Goal: Task Accomplishment & Management: Use online tool/utility

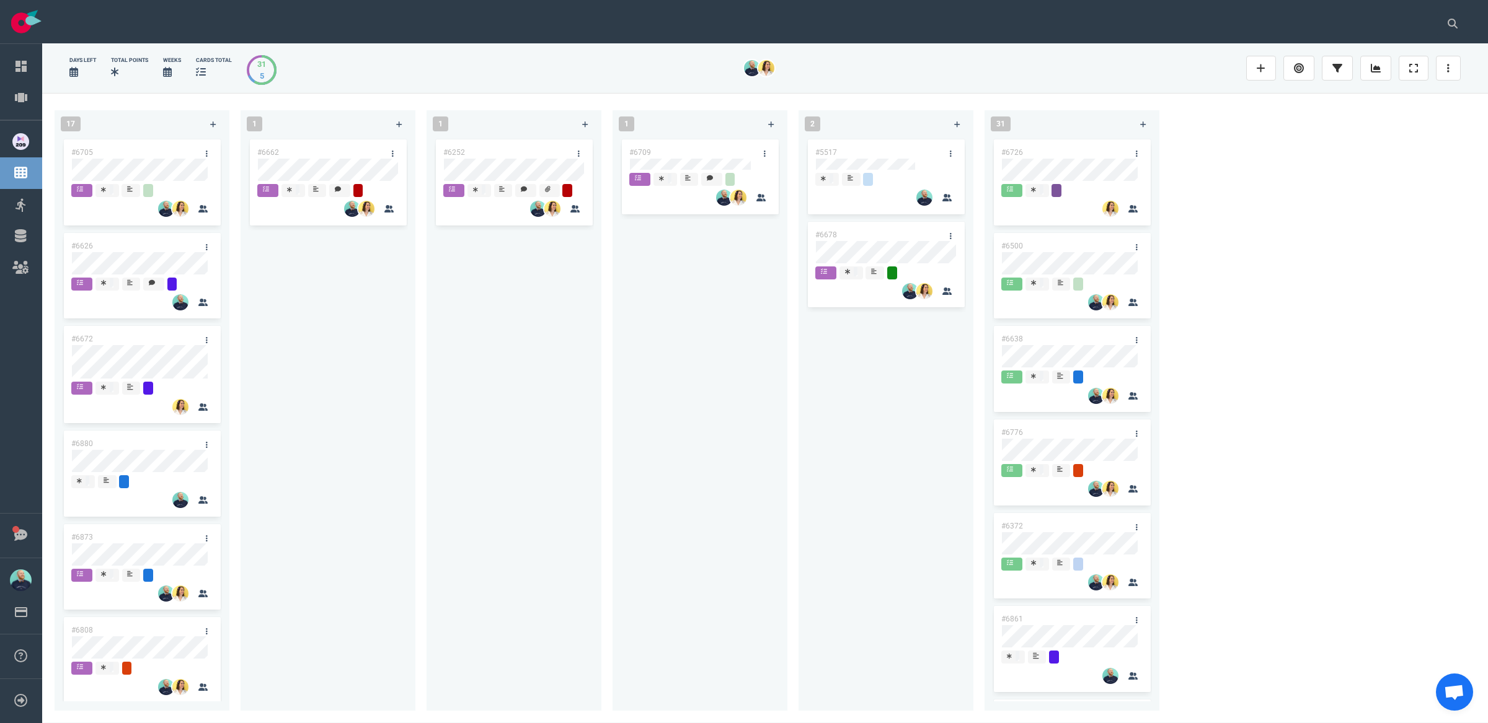
drag, startPoint x: 508, startPoint y: 393, endPoint x: 468, endPoint y: 335, distance: 70.0
click at [507, 392] on div "#6252" at bounding box center [514, 417] width 160 height 560
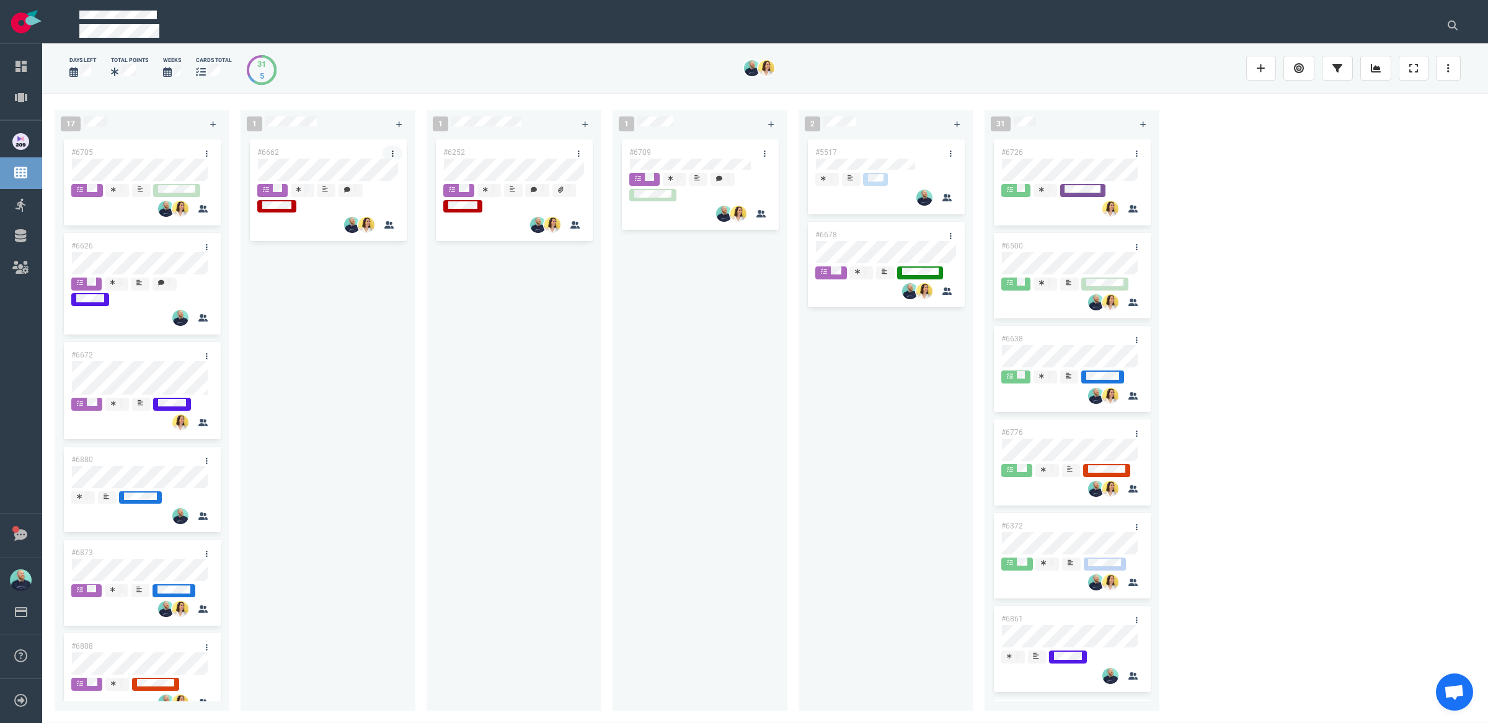
click at [395, 154] on link at bounding box center [392, 153] width 20 height 15
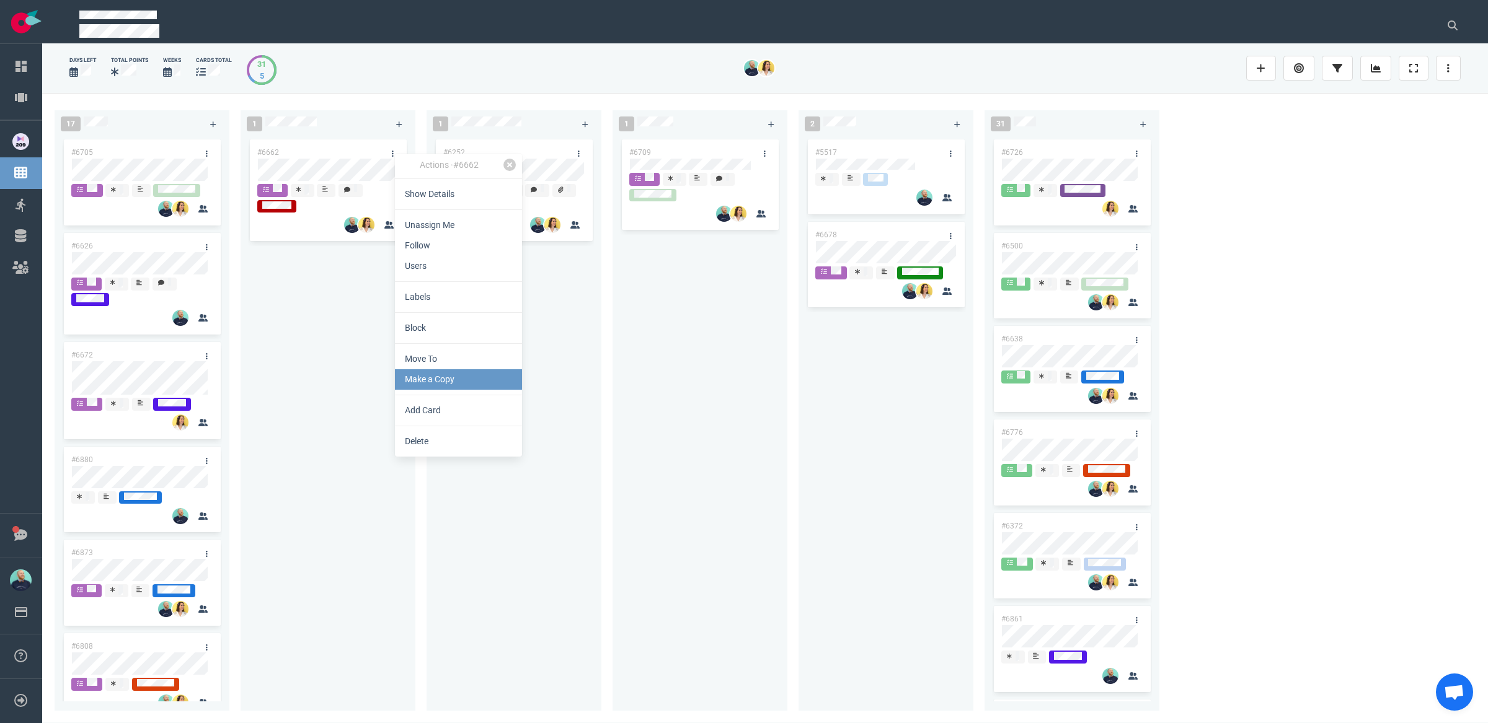
click at [430, 382] on link "Make a Copy" at bounding box center [458, 379] width 127 height 20
select select "sprint"
select select "after"
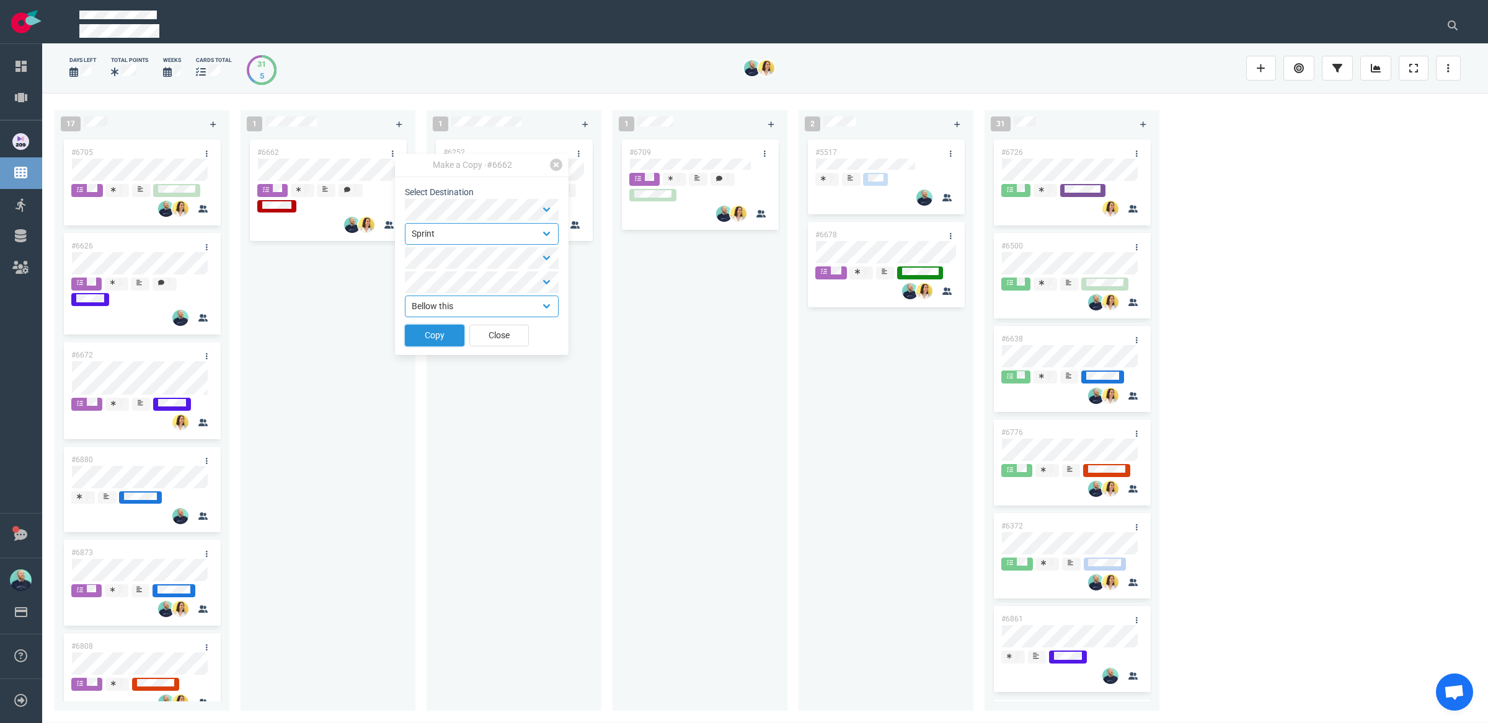
click at [438, 339] on button "Copy" at bounding box center [435, 336] width 60 height 22
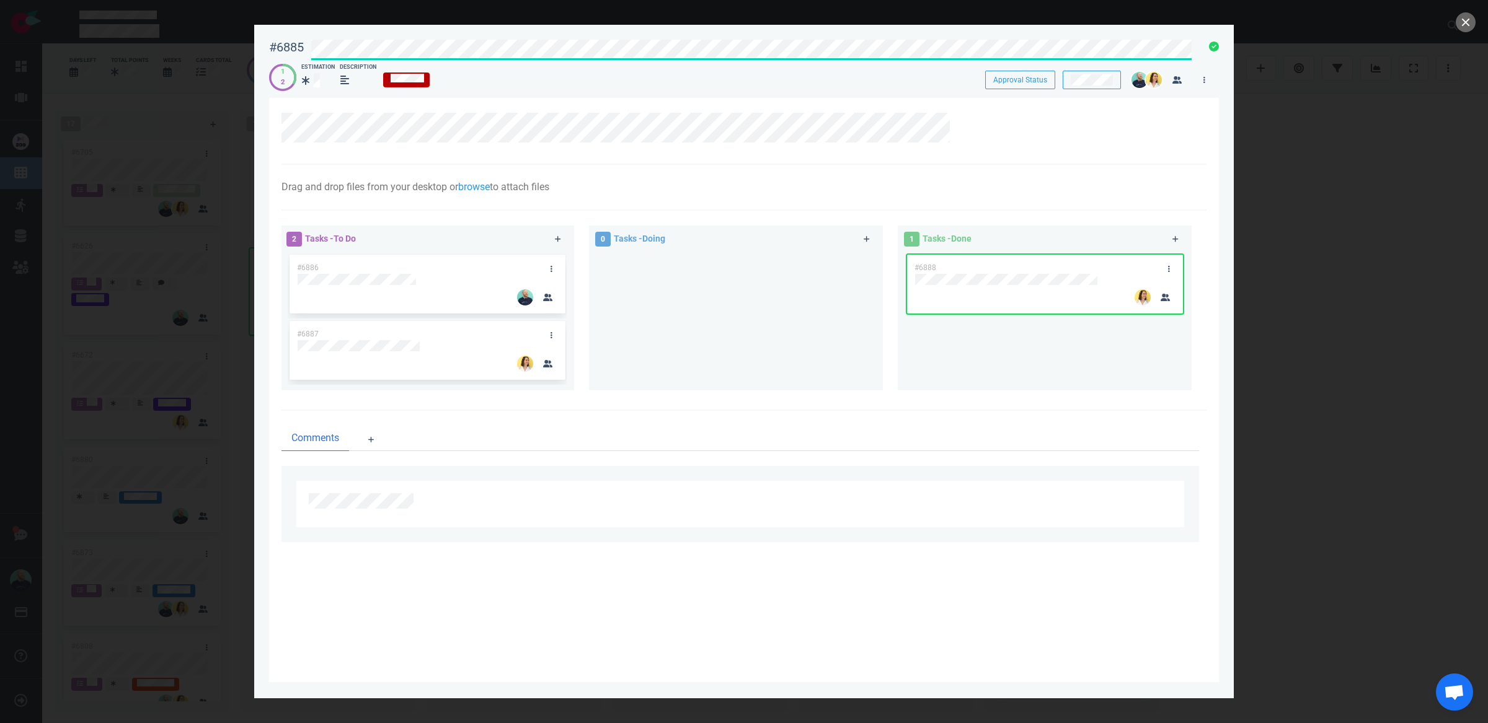
click at [291, 38] on div "#6885 Approval Status" at bounding box center [744, 47] width 965 height 31
click at [554, 267] on link at bounding box center [551, 268] width 20 height 15
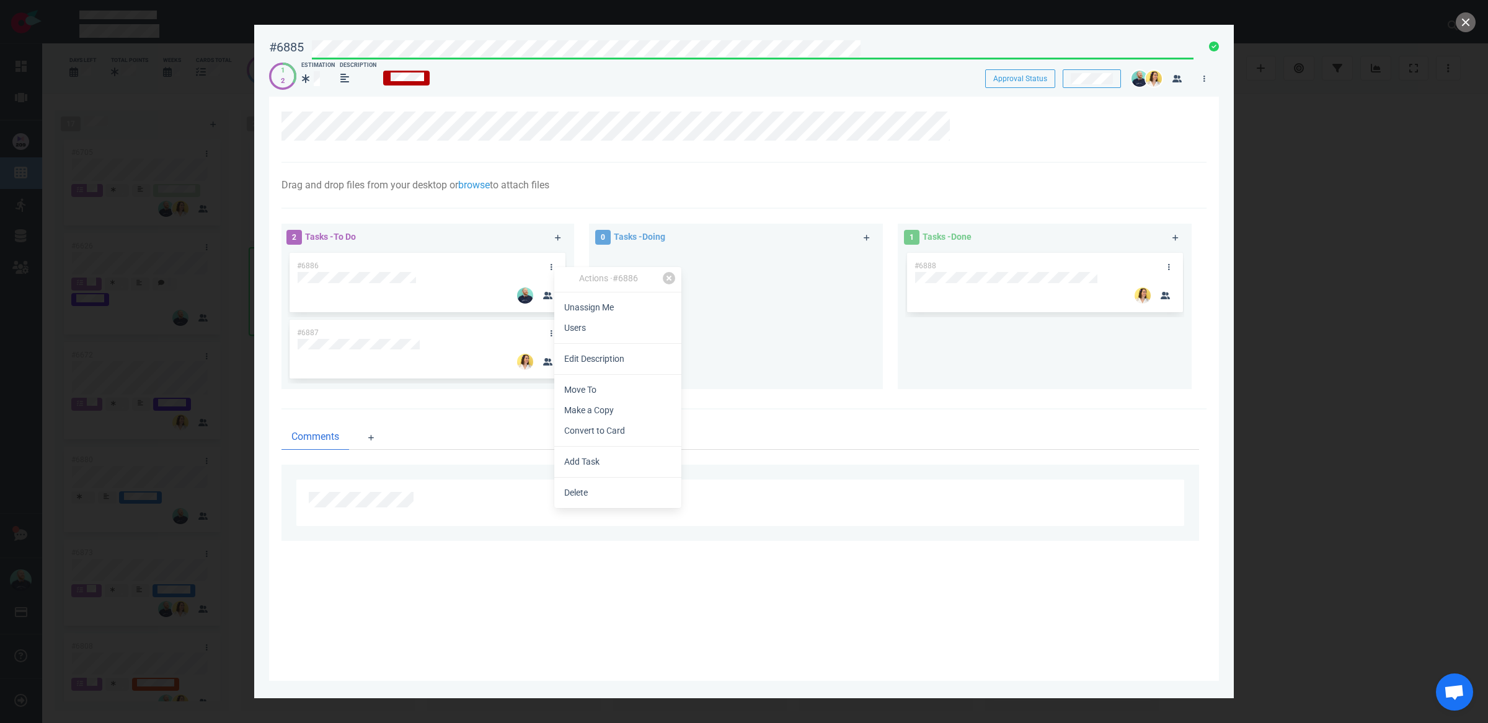
click at [585, 504] on div "Actions · #6886 Unassign Me Users Edit Description Move To Make a Copy Convert …" at bounding box center [617, 387] width 127 height 241
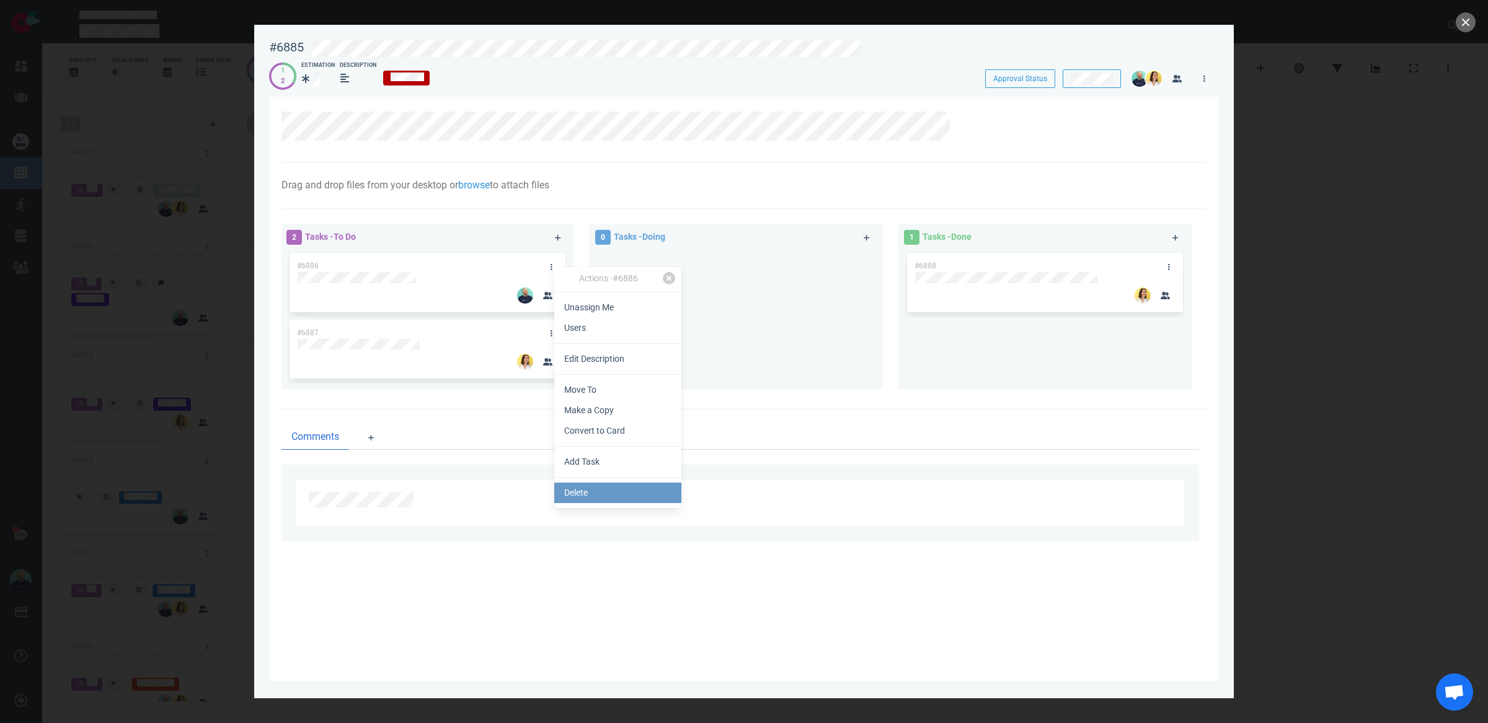
click at [585, 502] on link "Delete" at bounding box center [617, 493] width 127 height 20
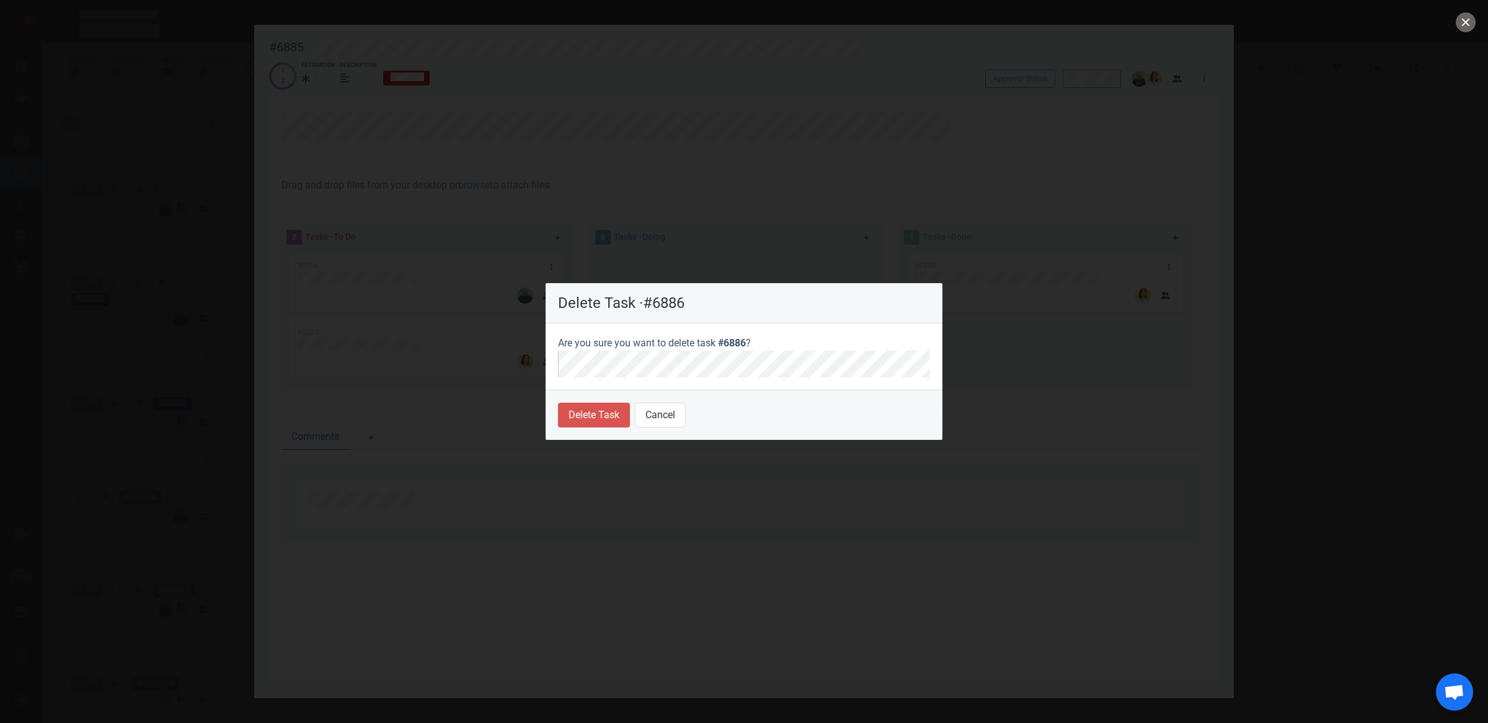
click at [568, 430] on footer "Delete Task Cancel" at bounding box center [744, 415] width 397 height 50
click at [570, 424] on button "Delete Task" at bounding box center [594, 415] width 72 height 25
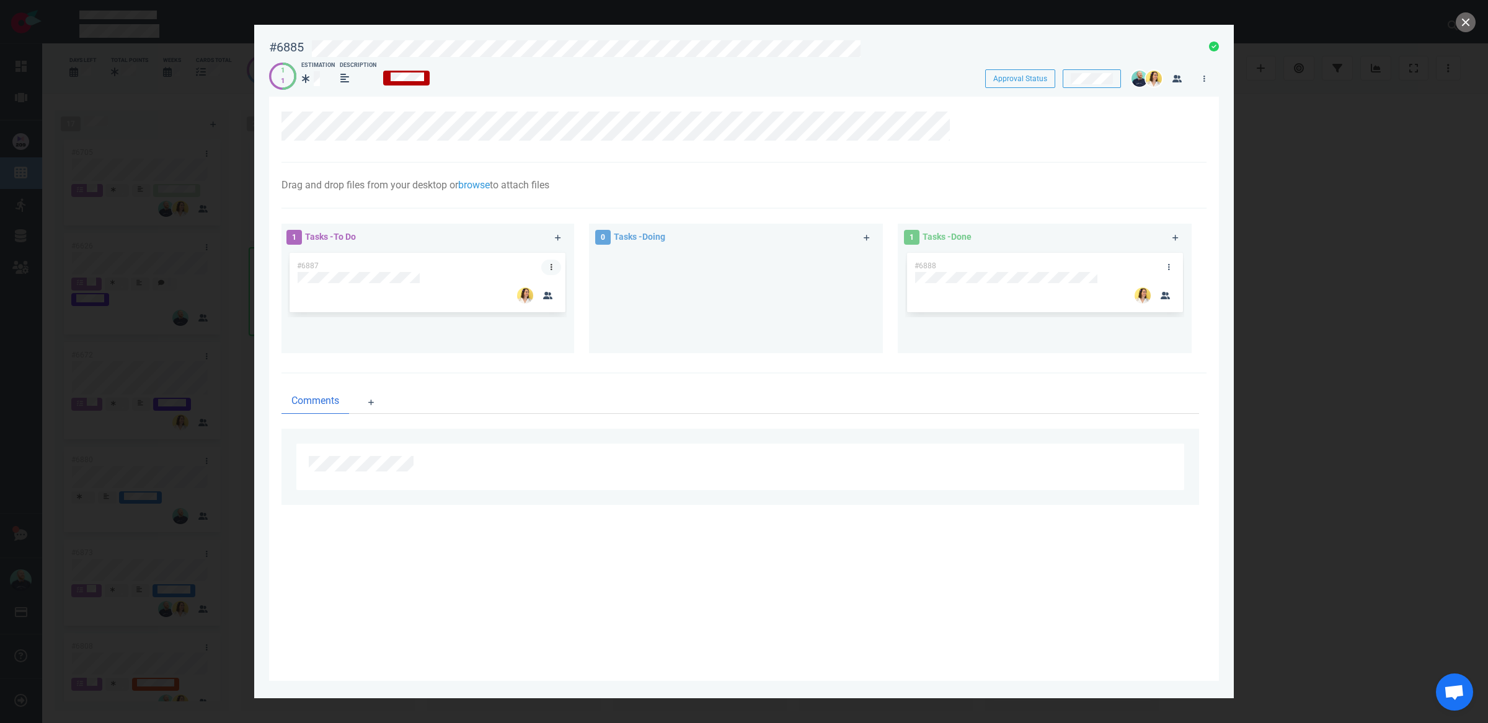
click at [554, 266] on link at bounding box center [551, 267] width 20 height 15
click at [601, 492] on link "Delete" at bounding box center [617, 492] width 127 height 20
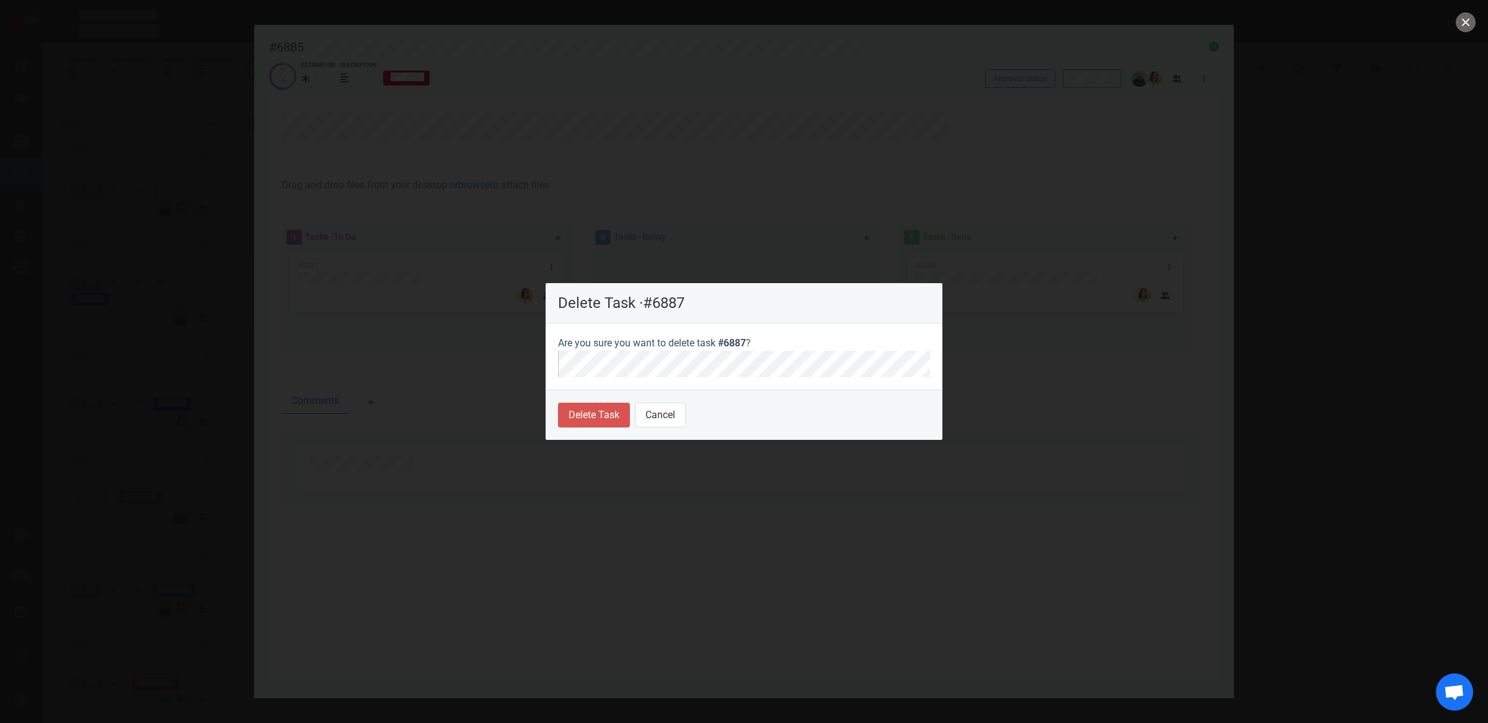
click at [595, 400] on footer "Delete Task Cancel" at bounding box center [744, 415] width 397 height 50
click at [608, 416] on button "Delete Task" at bounding box center [594, 415] width 72 height 25
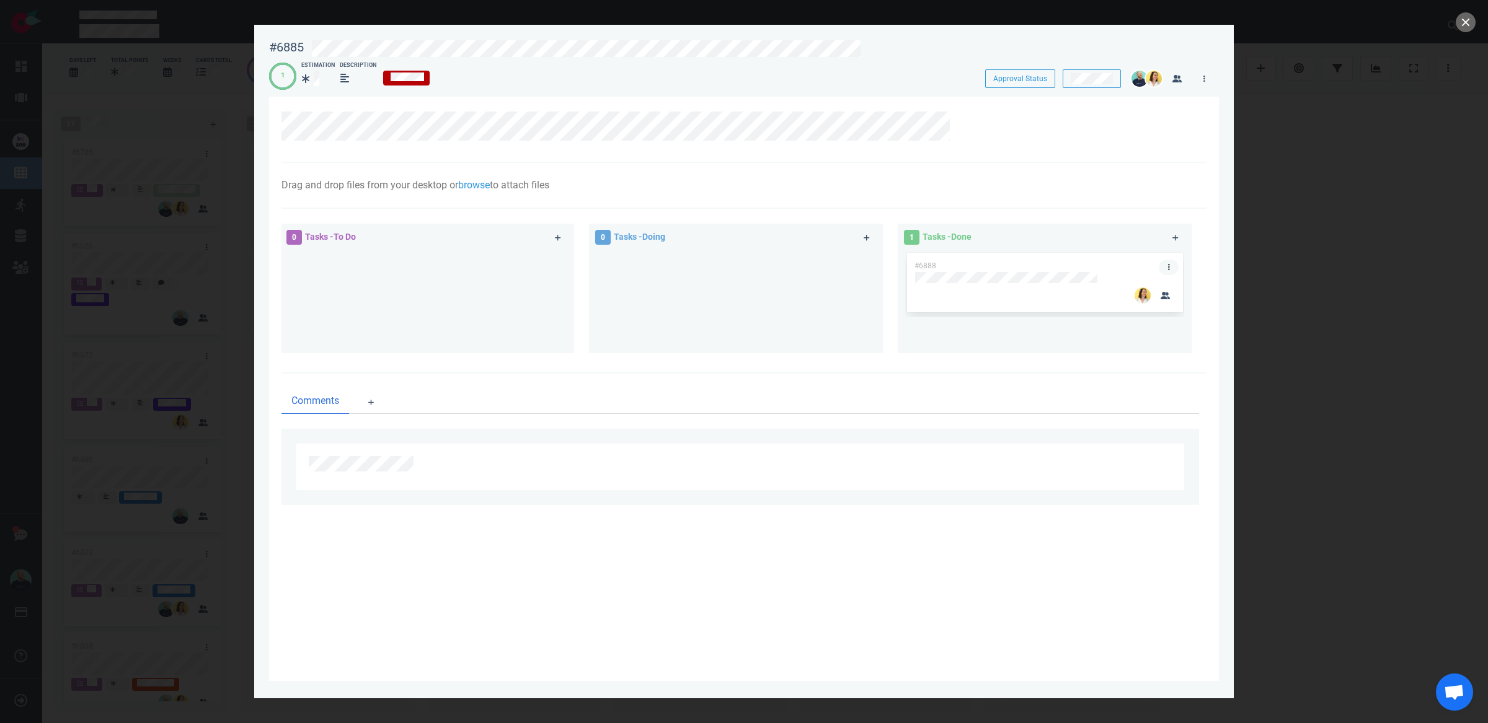
click at [1170, 264] on link at bounding box center [1169, 267] width 20 height 15
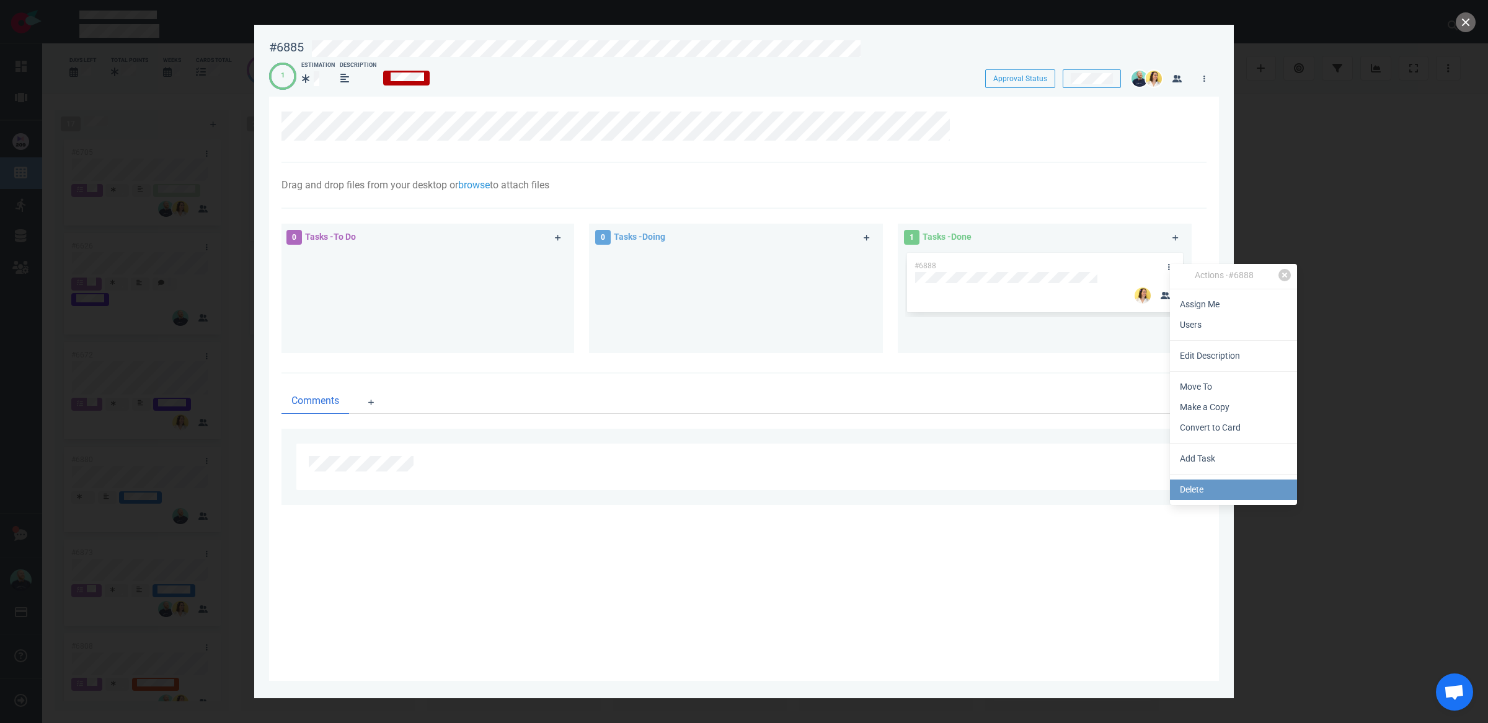
click at [1207, 484] on link "Delete" at bounding box center [1233, 490] width 127 height 20
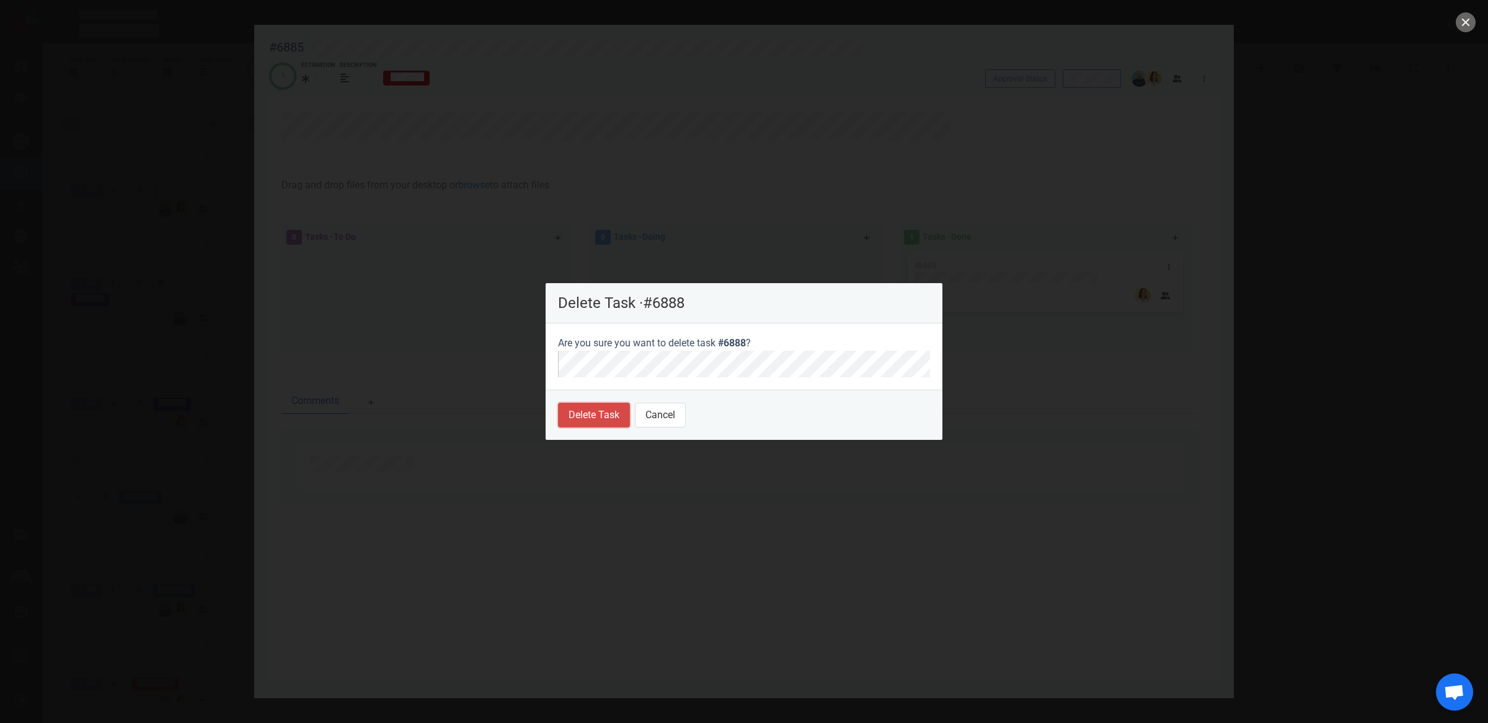
click at [565, 416] on button "Delete Task" at bounding box center [594, 415] width 72 height 25
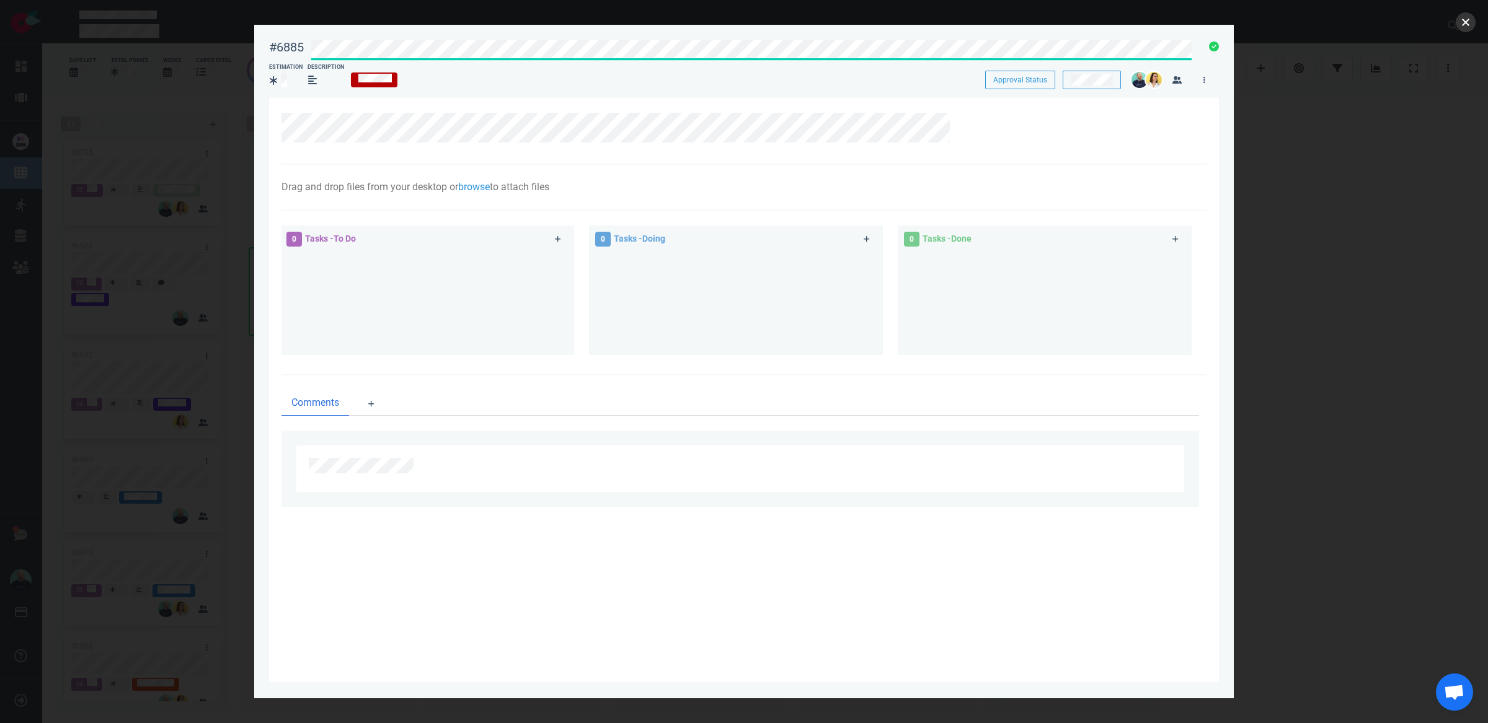
click at [1461, 15] on button "close" at bounding box center [1466, 22] width 20 height 20
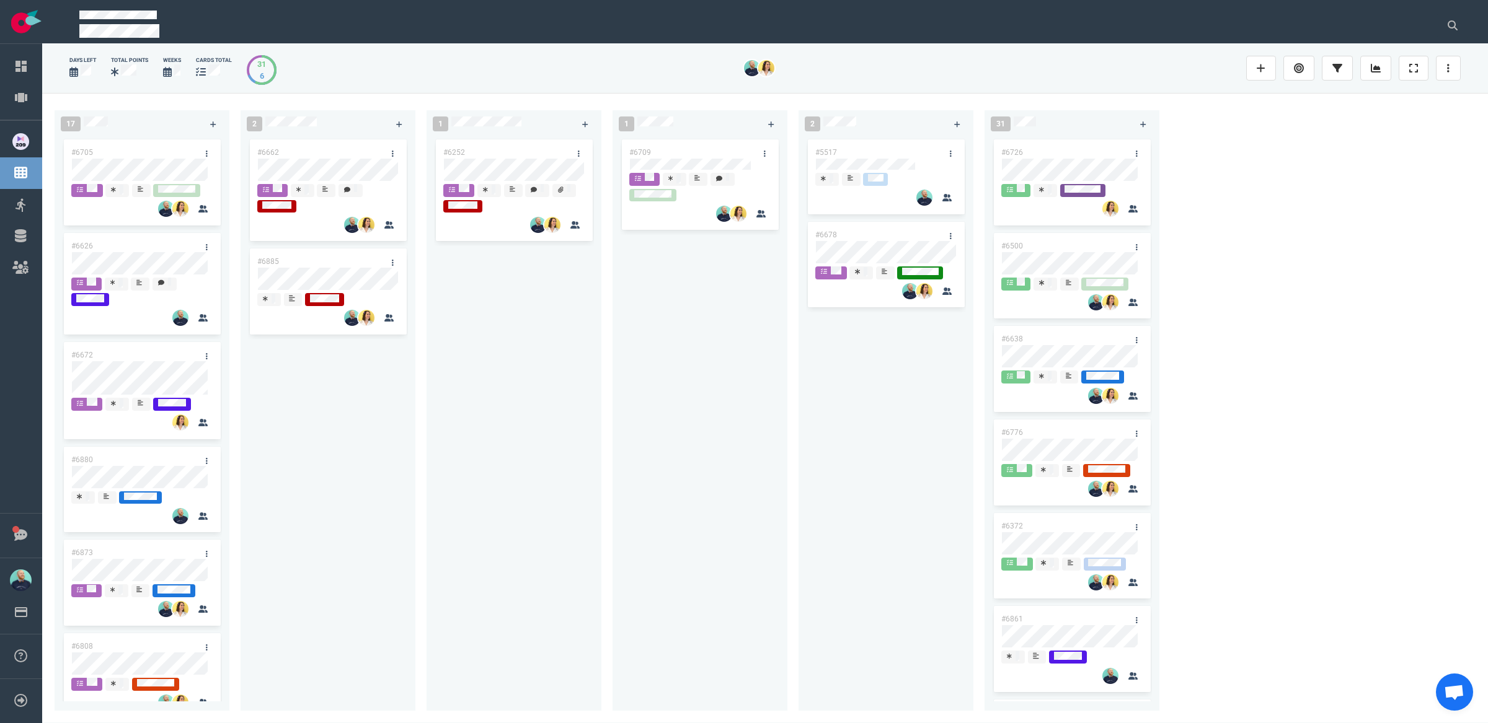
click at [442, 342] on div "#6252" at bounding box center [514, 417] width 160 height 560
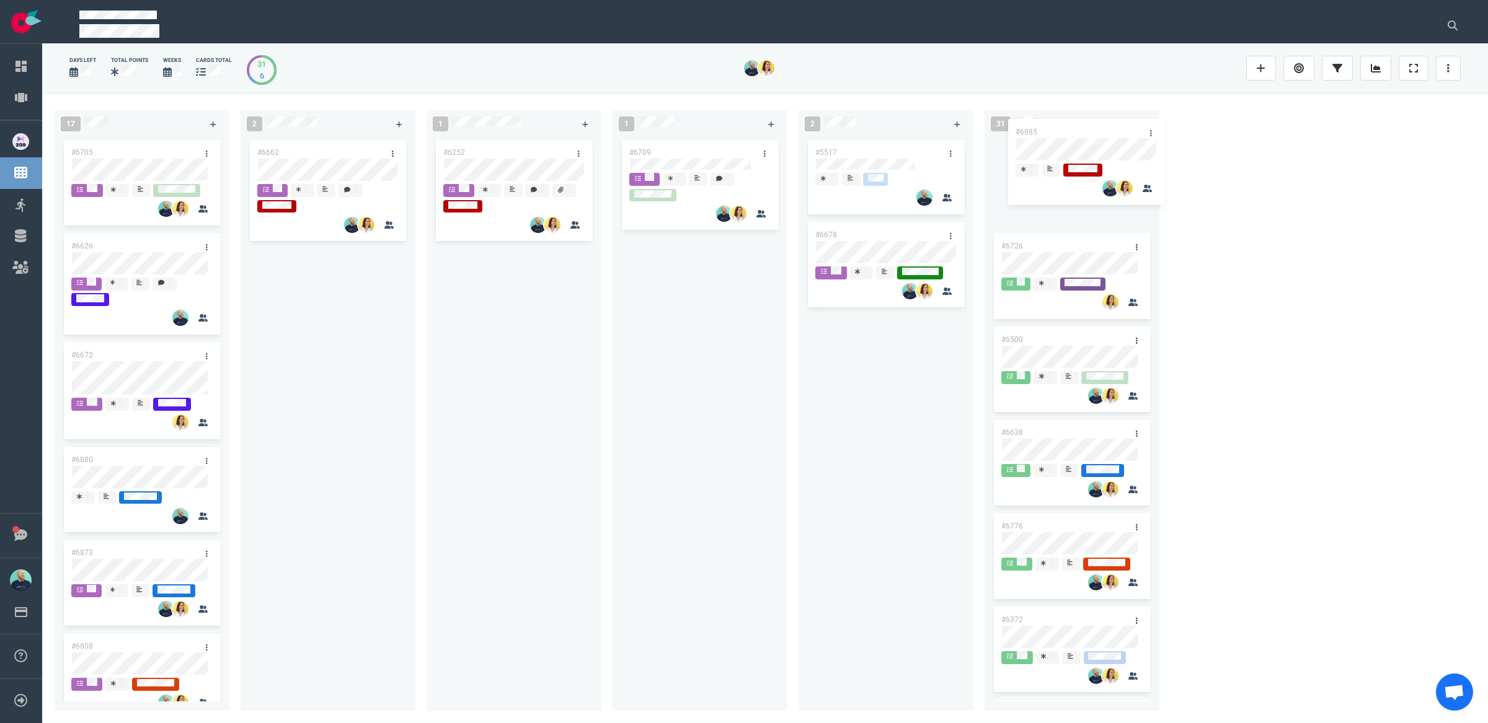
drag, startPoint x: 319, startPoint y: 267, endPoint x: 1077, endPoint y: 137, distance: 769.3
click at [1077, 137] on div "17 #6705 #6626 #6672 #6880 #6873 #6808 #6882 #6855 #6763 #6865 2 #6662 #6885 #6…" at bounding box center [765, 408] width 1446 height 630
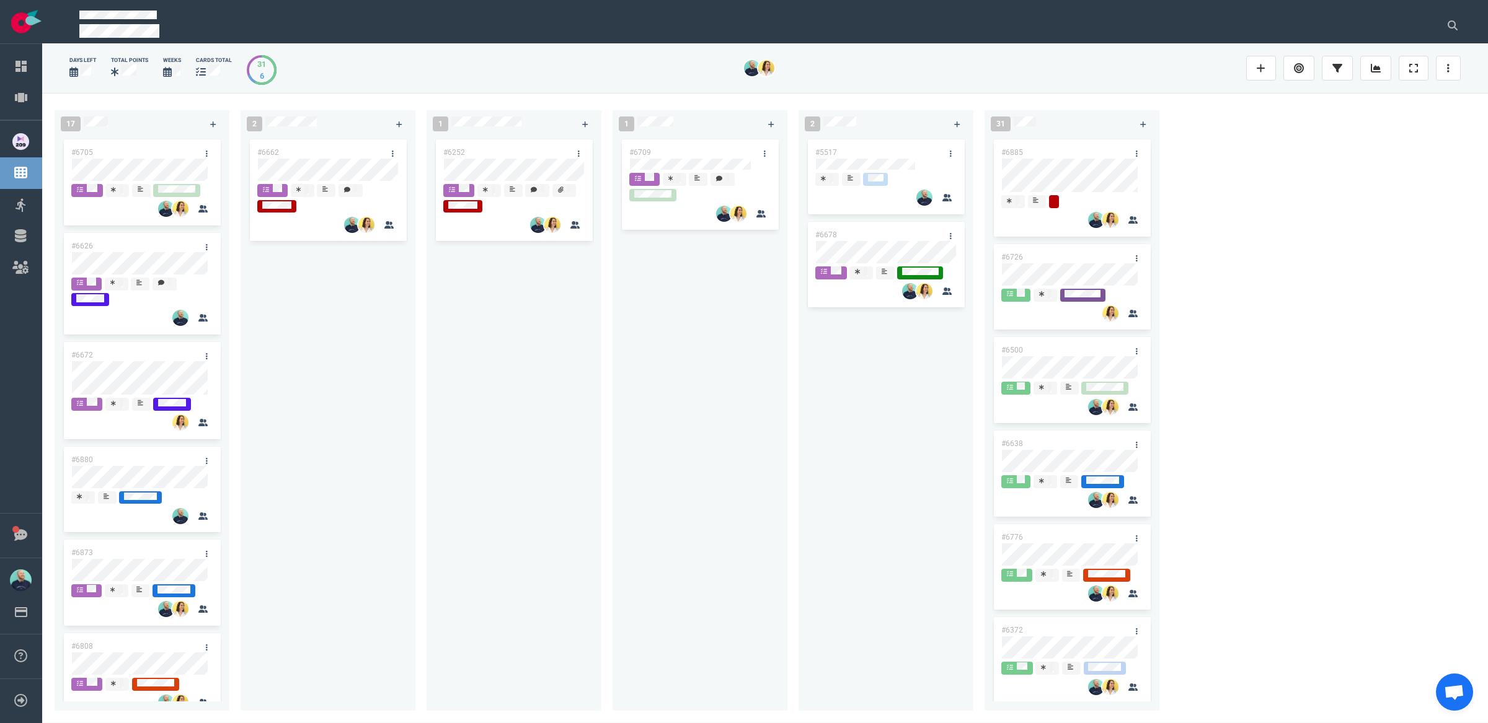
click at [634, 385] on div "#6709" at bounding box center [700, 417] width 160 height 560
drag, startPoint x: 547, startPoint y: 386, endPoint x: 503, endPoint y: 222, distance: 170.1
click at [547, 386] on div "#6252" at bounding box center [514, 417] width 160 height 560
